Goal: Information Seeking & Learning: Learn about a topic

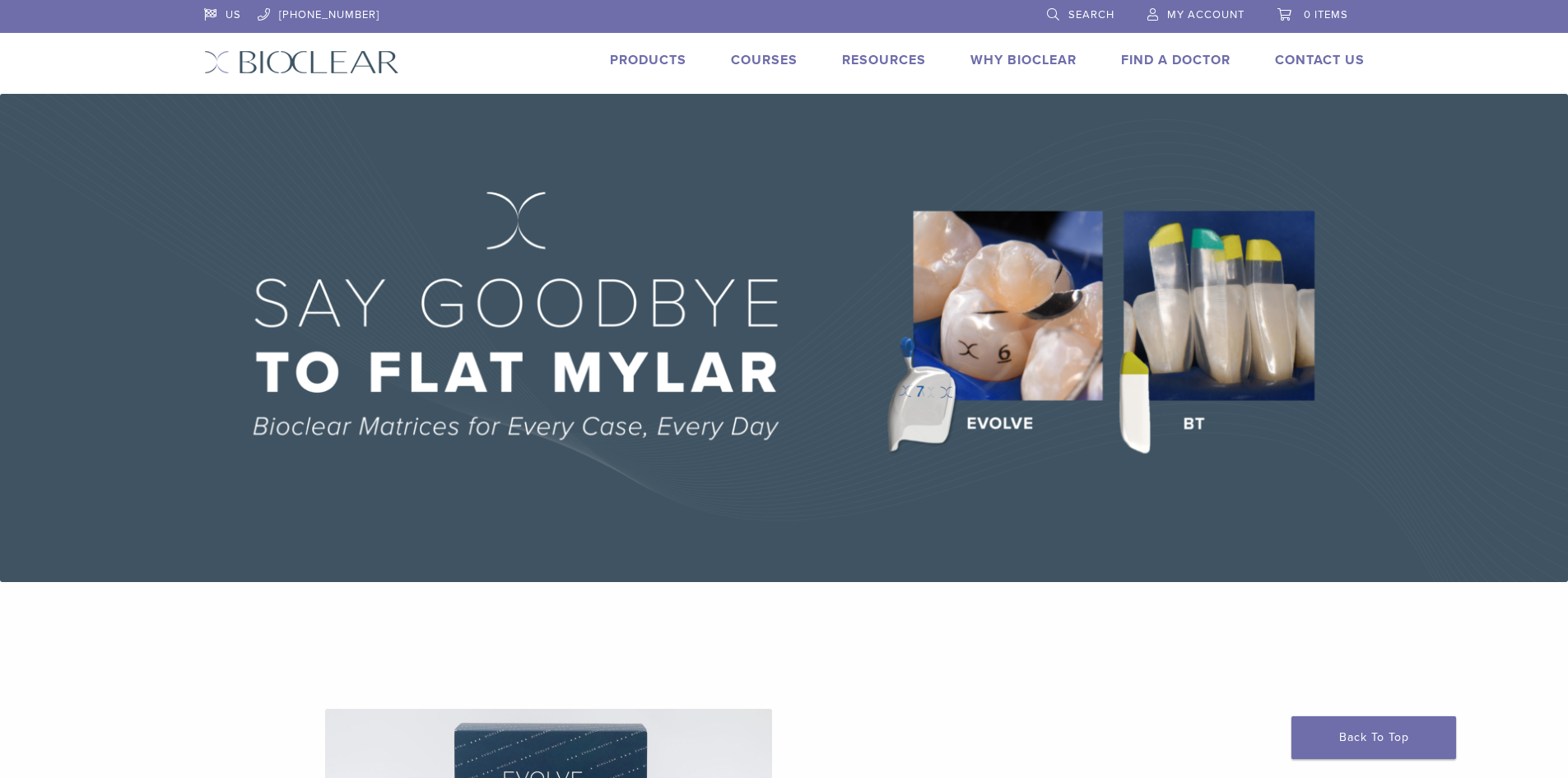
click at [771, 54] on link "Courses" at bounding box center [765, 60] width 67 height 17
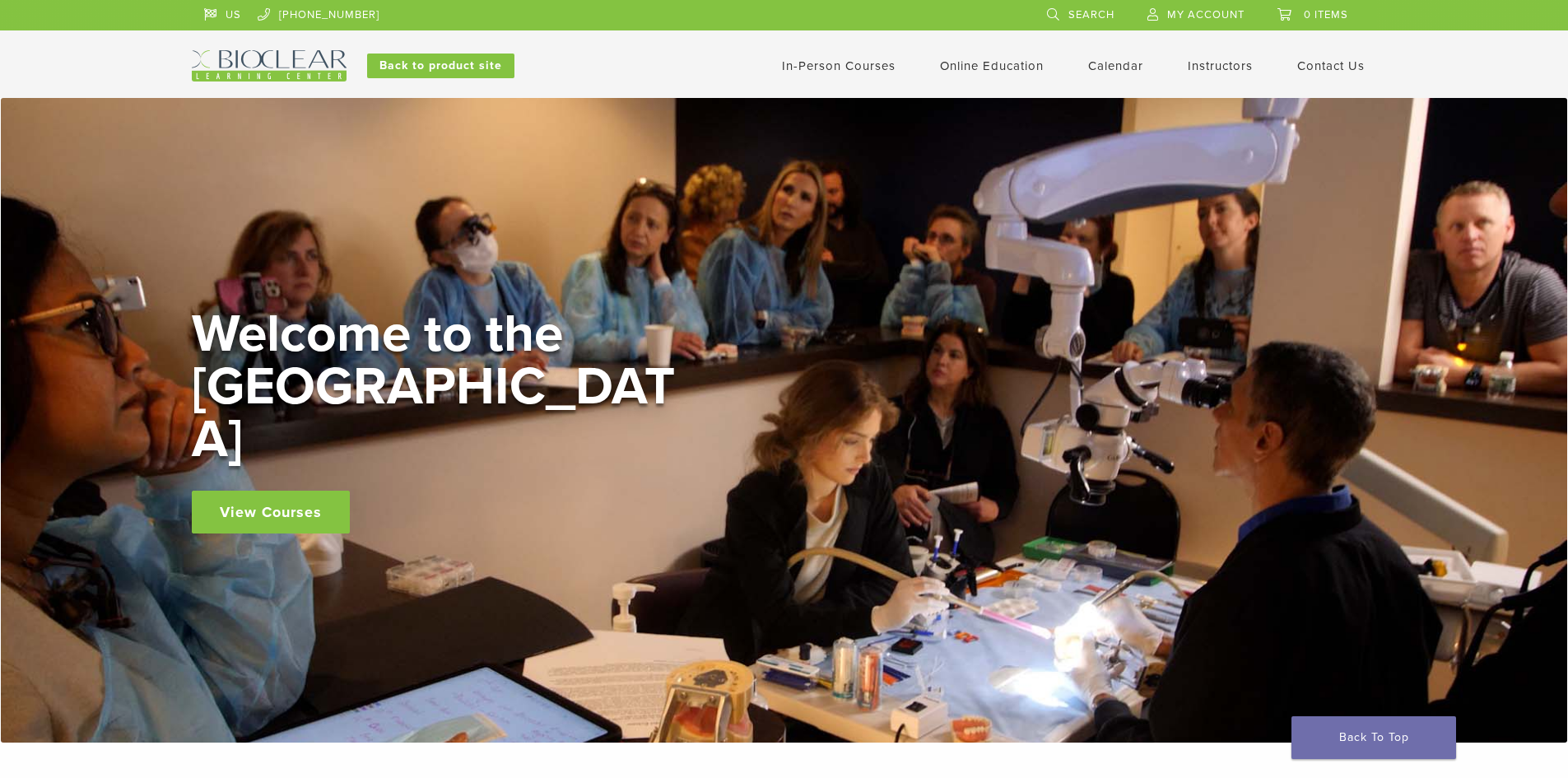
click at [836, 69] on link "In-Person Courses" at bounding box center [839, 66] width 114 height 15
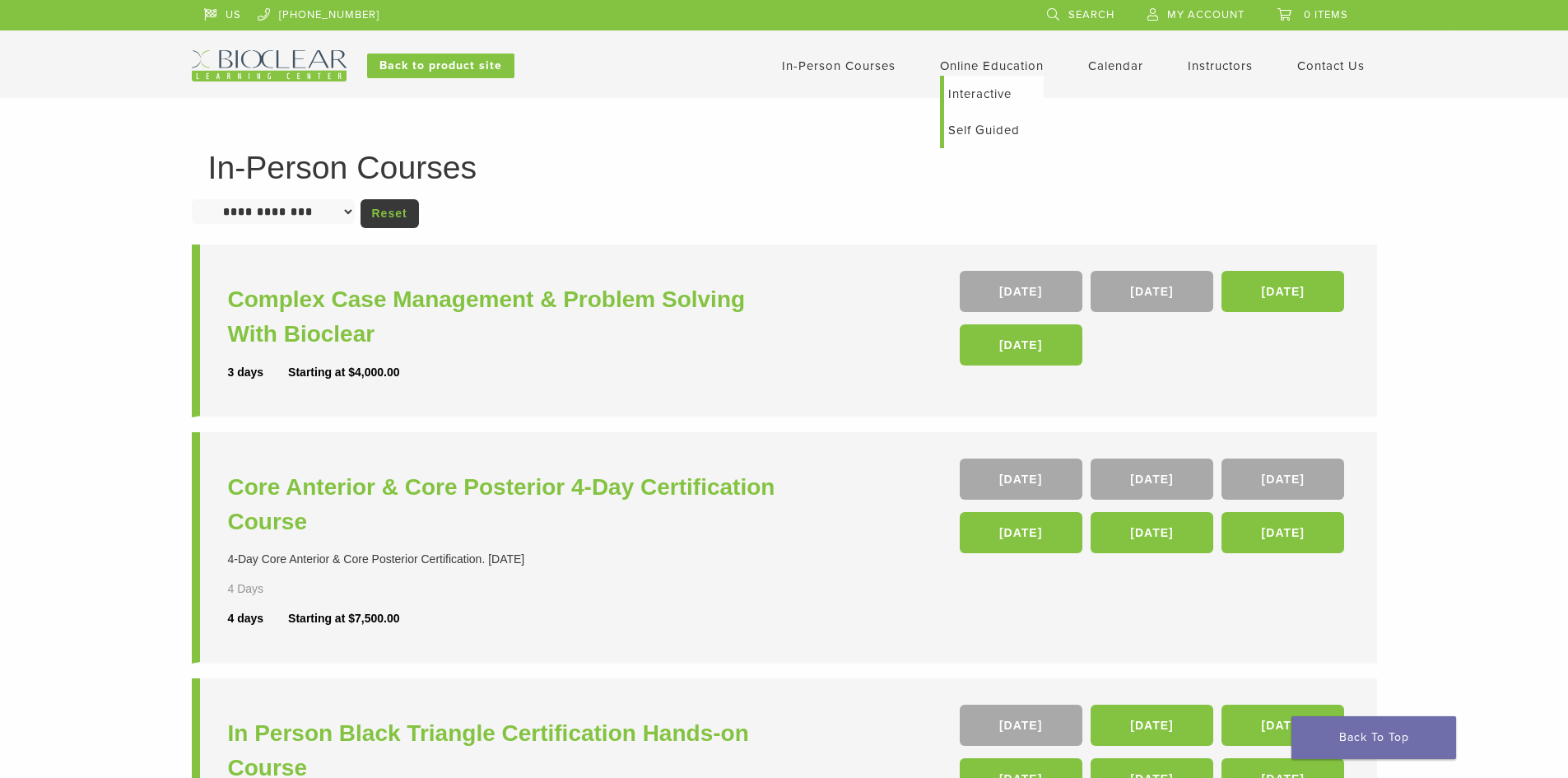
click at [977, 65] on link "Online Education" at bounding box center [992, 66] width 104 height 15
click at [977, 84] on link "Interactive" at bounding box center [993, 93] width 100 height 36
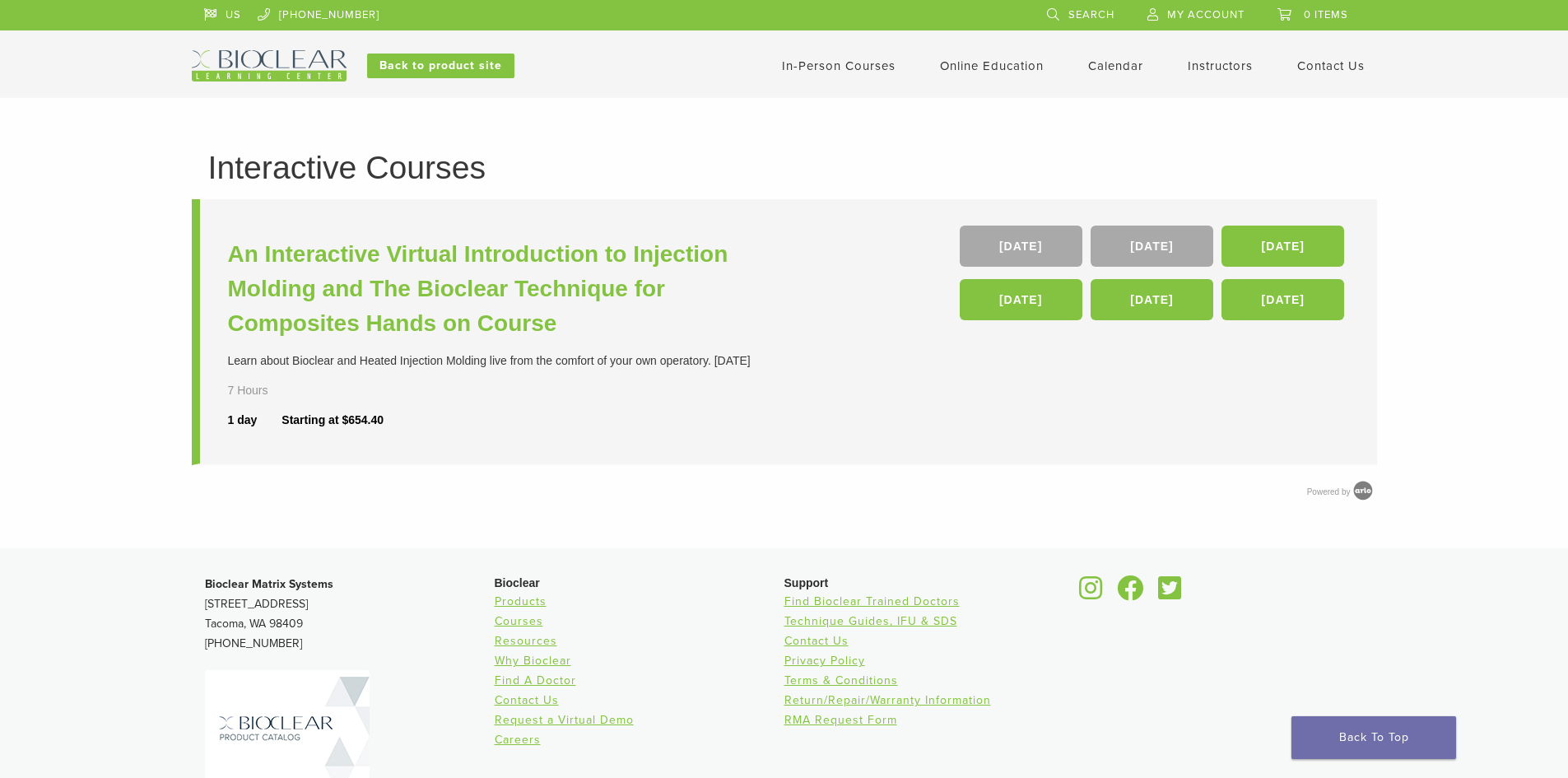
click at [1097, 66] on link "Calendar" at bounding box center [1116, 66] width 55 height 15
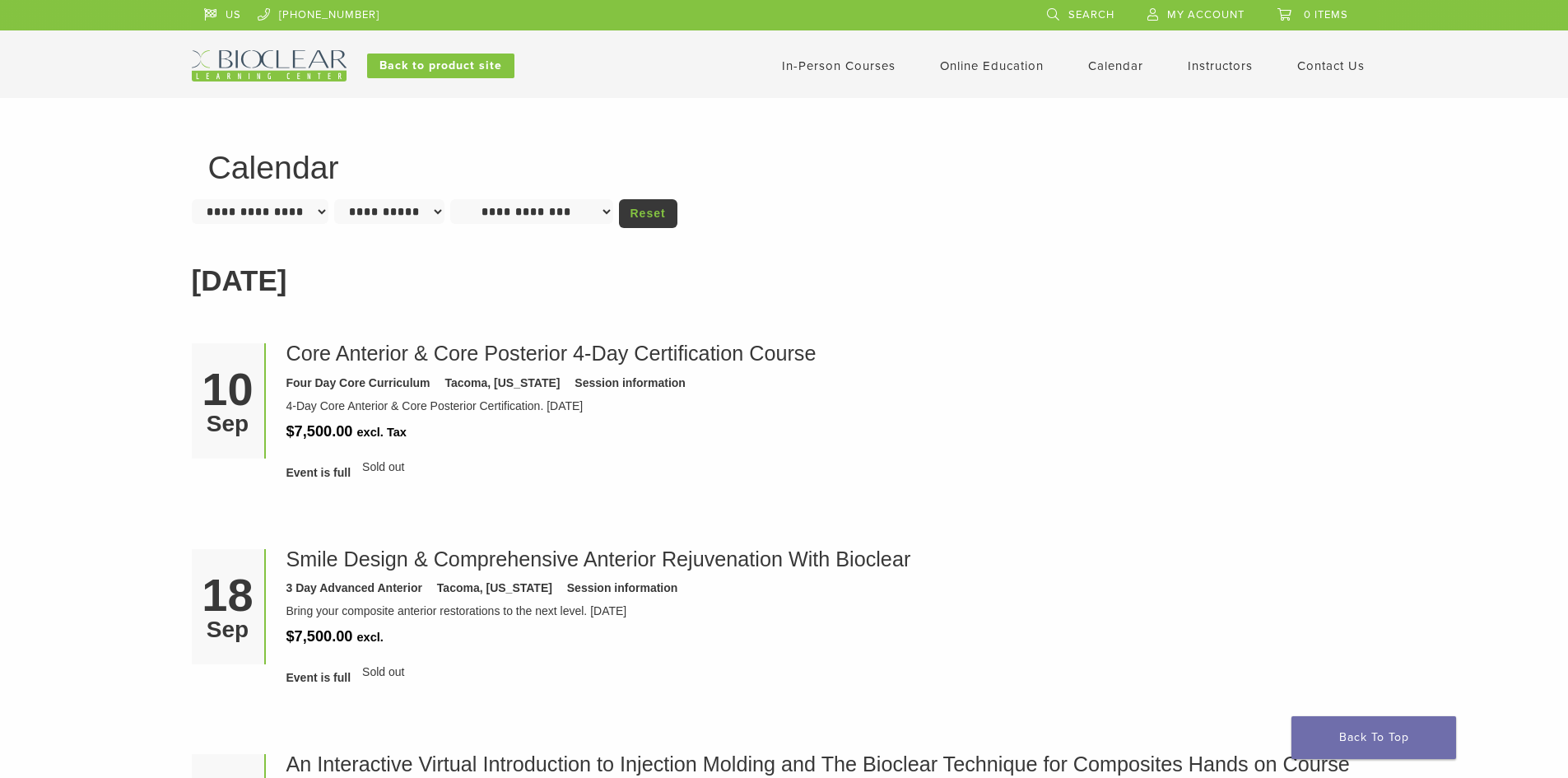
click at [243, 64] on img at bounding box center [269, 65] width 155 height 31
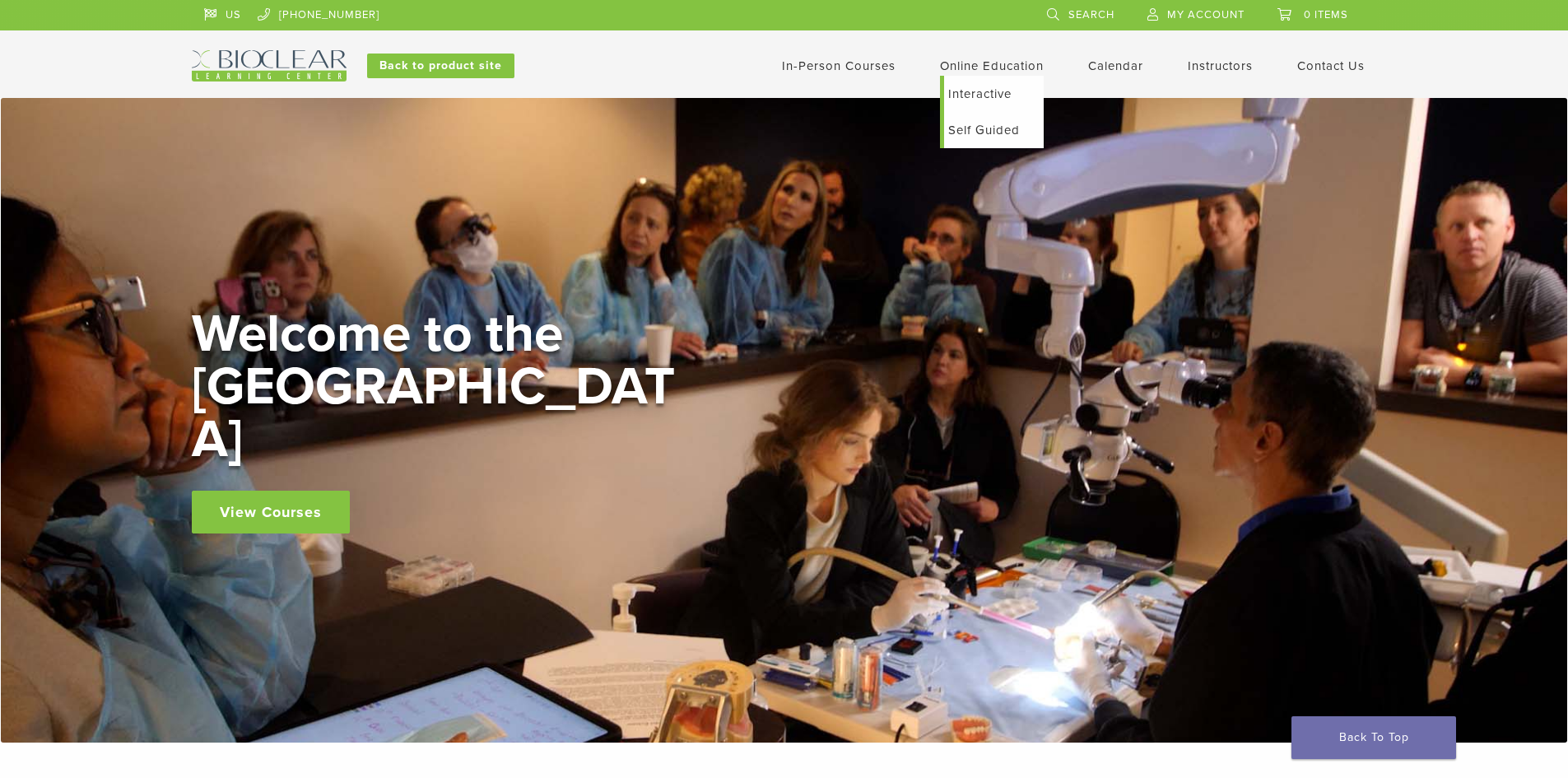
click at [978, 121] on link "Self Guided" at bounding box center [993, 130] width 100 height 36
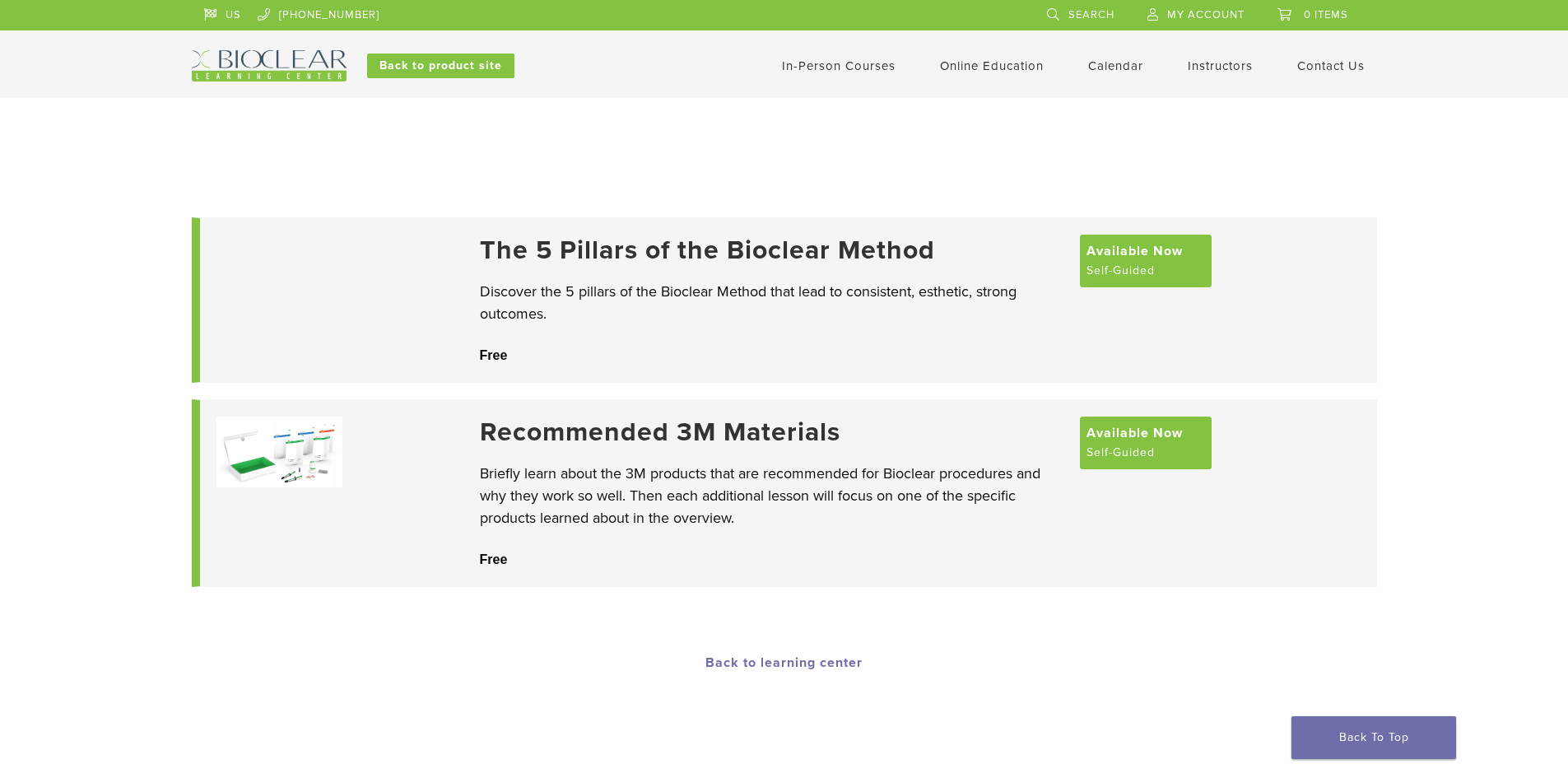
click at [1228, 59] on link "Instructors" at bounding box center [1220, 66] width 65 height 15
